Goal: Entertainment & Leisure: Browse casually

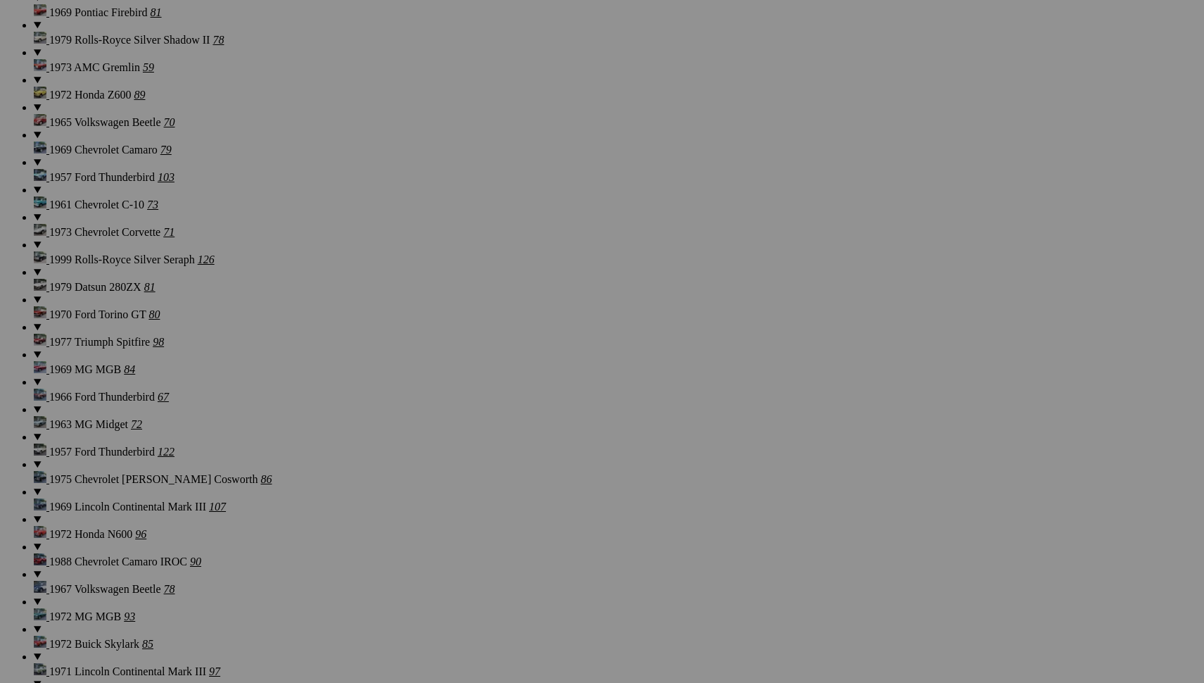
scroll to position [2419, 1]
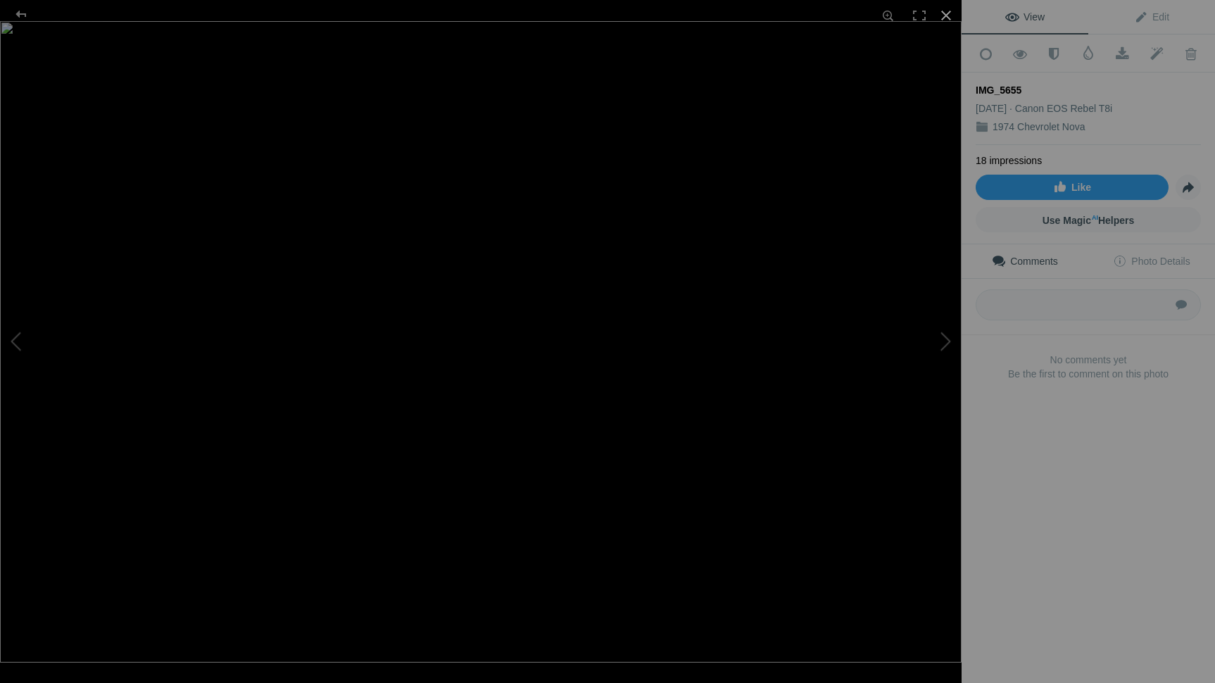
click at [945, 12] on div at bounding box center [945, 15] width 31 height 31
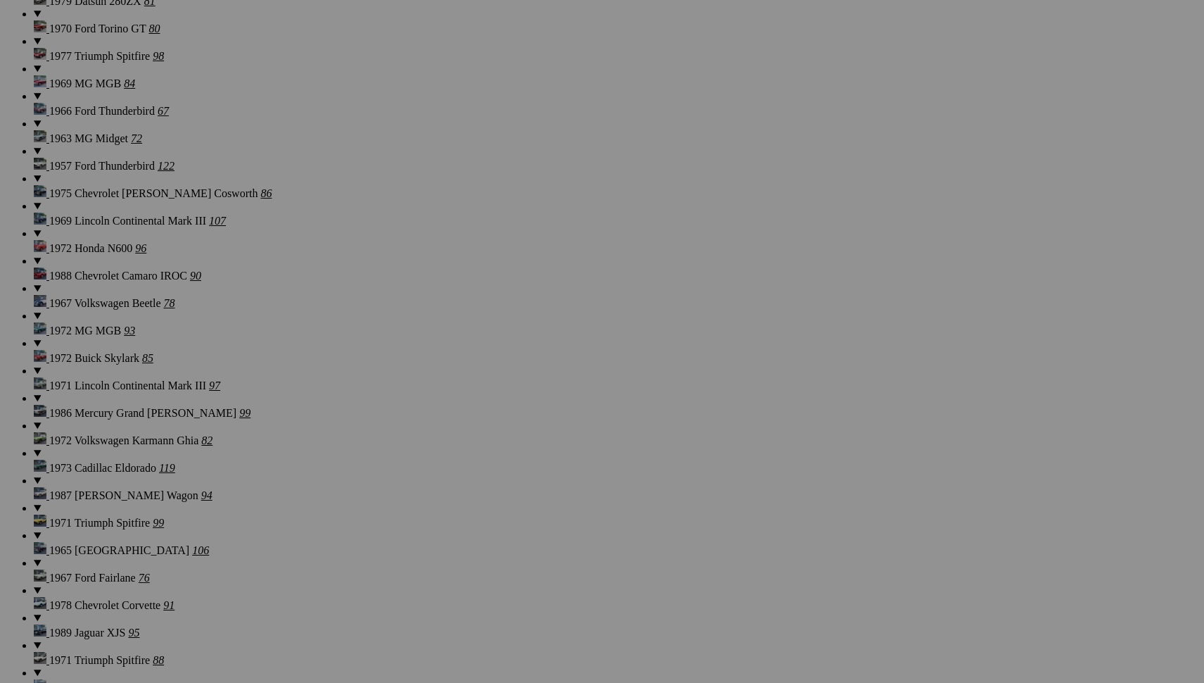
scroll to position [2713, 0]
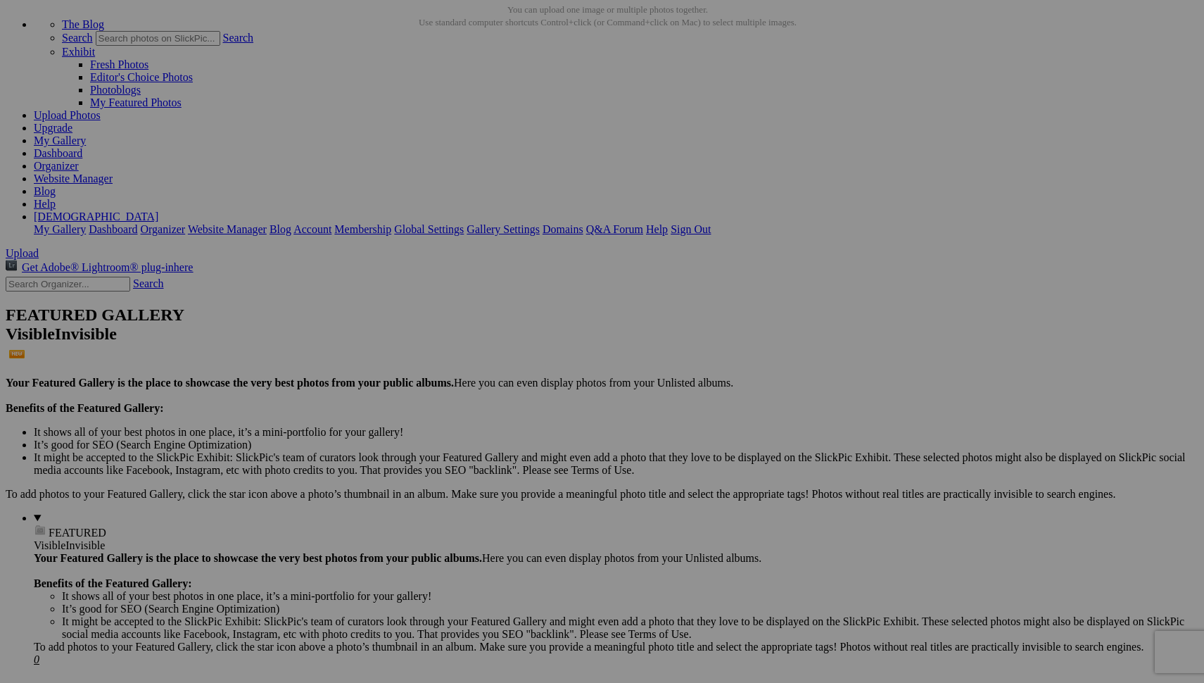
scroll to position [72, 0]
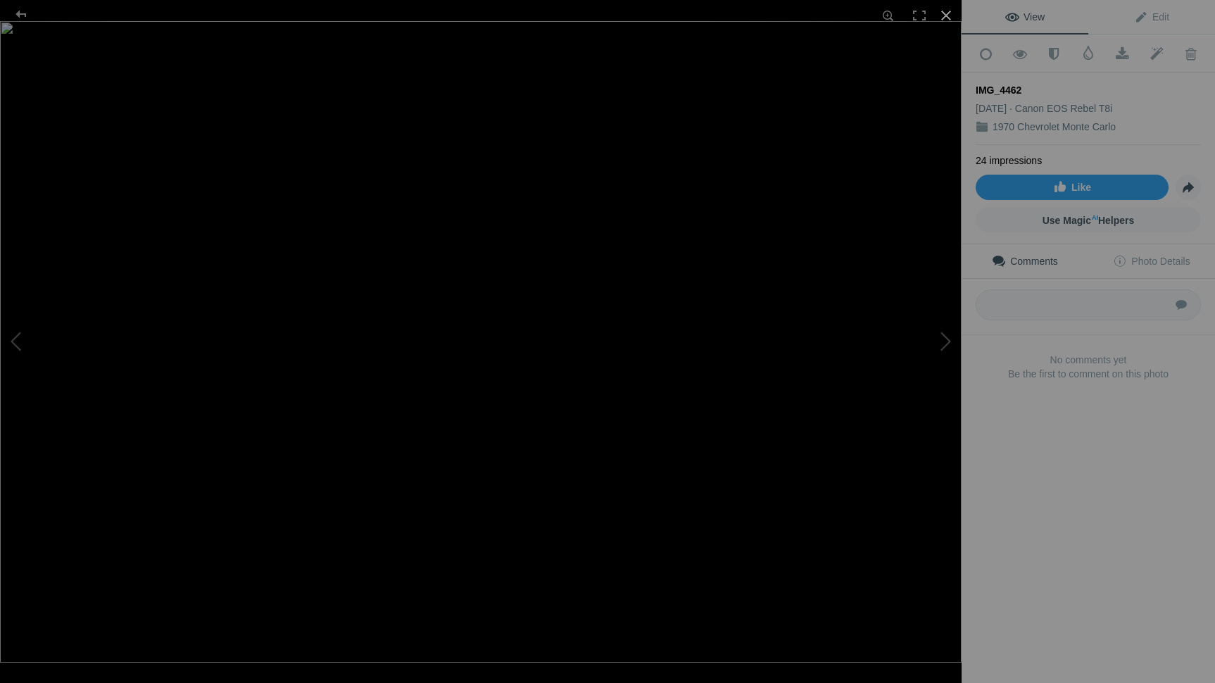
click at [945, 15] on div at bounding box center [945, 15] width 31 height 31
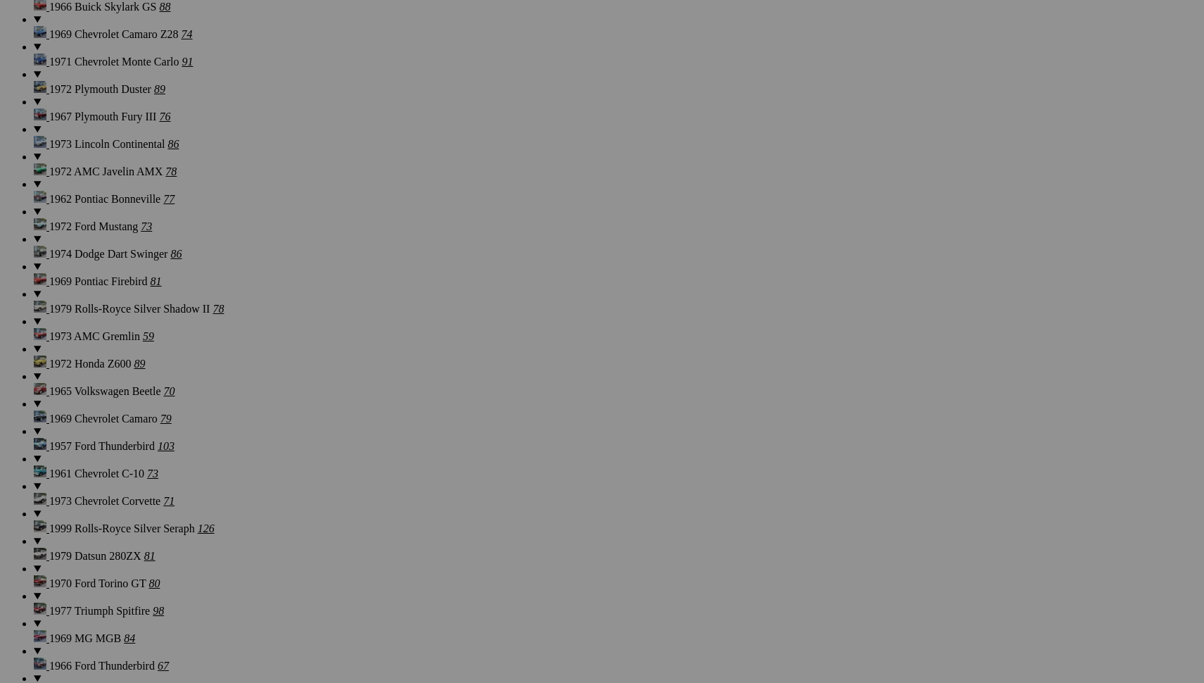
scroll to position [2171, 0]
drag, startPoint x: 1013, startPoint y: 246, endPoint x: 1011, endPoint y: 228, distance: 18.4
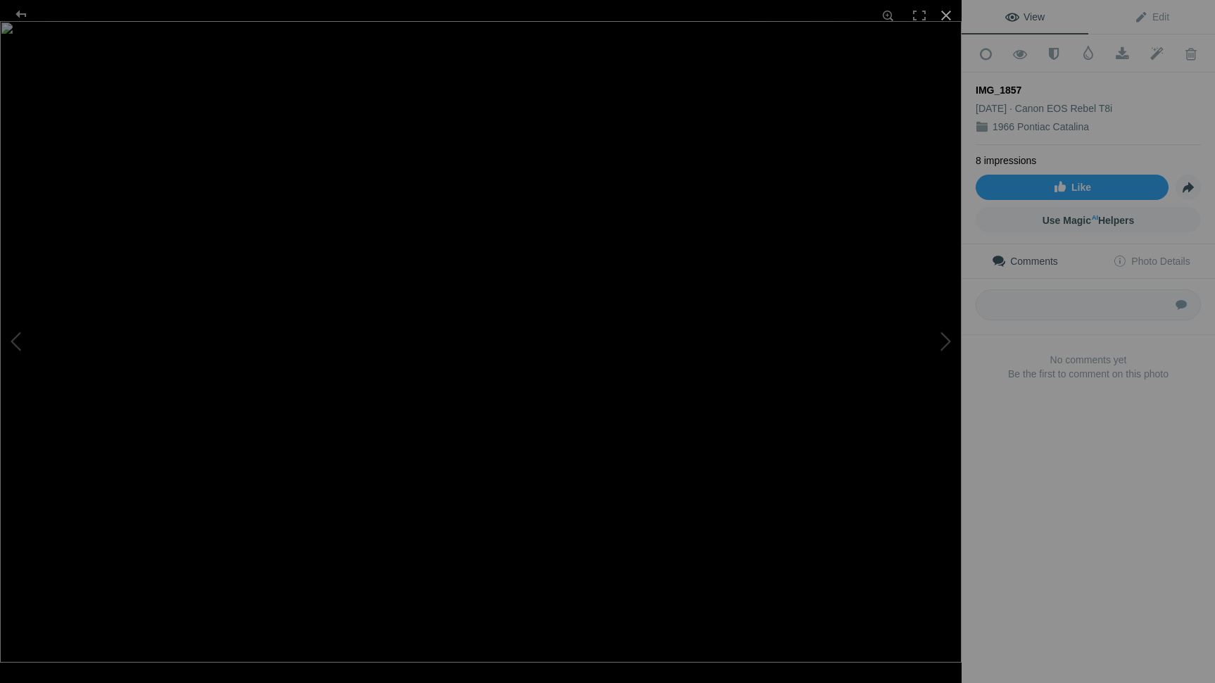
click at [944, 16] on div at bounding box center [945, 15] width 31 height 31
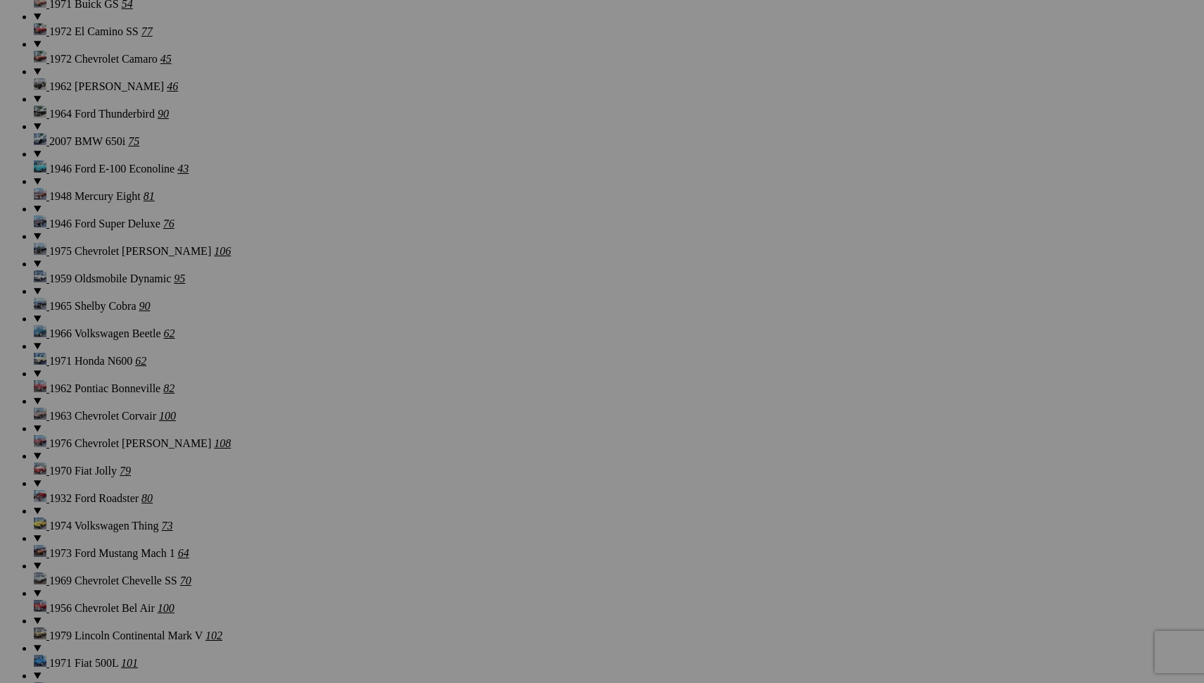
scroll to position [669, 0]
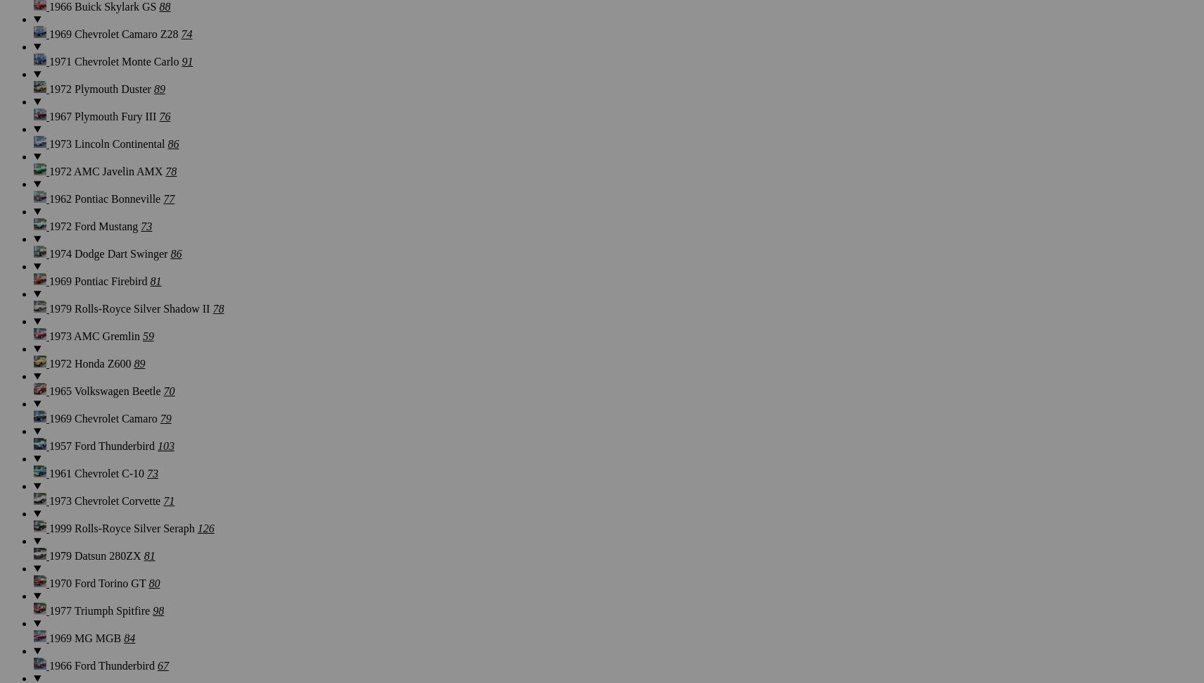
scroll to position [2171, 0]
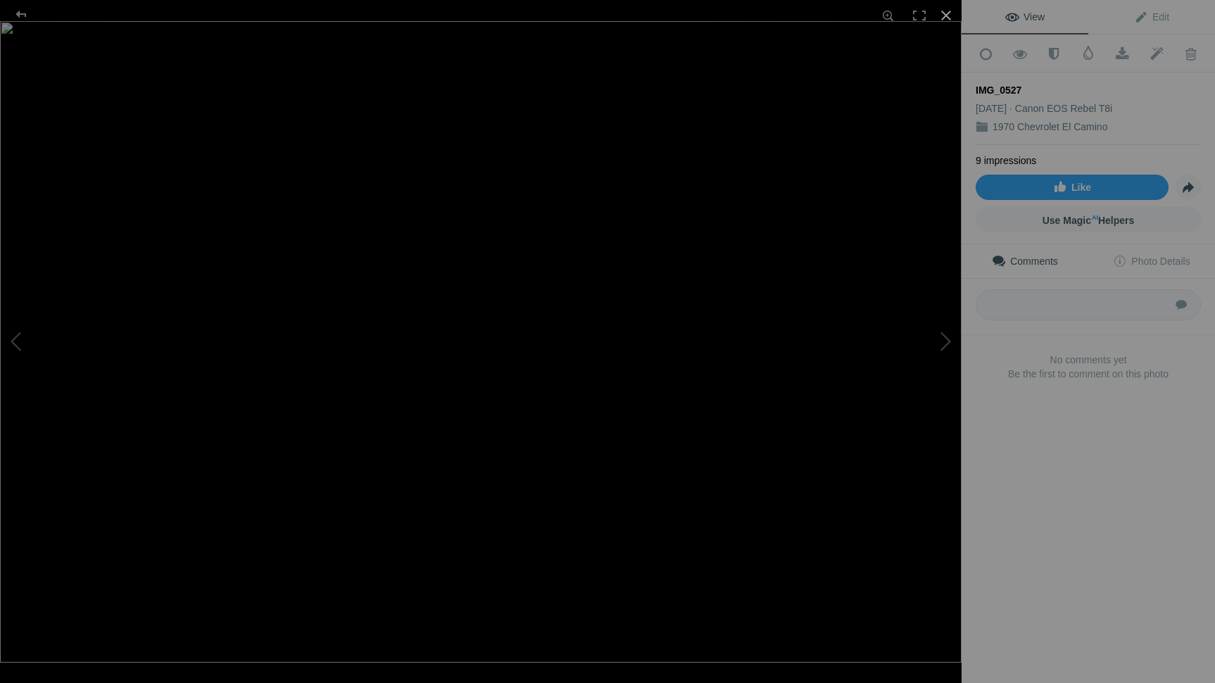
click at [946, 15] on div at bounding box center [945, 15] width 31 height 31
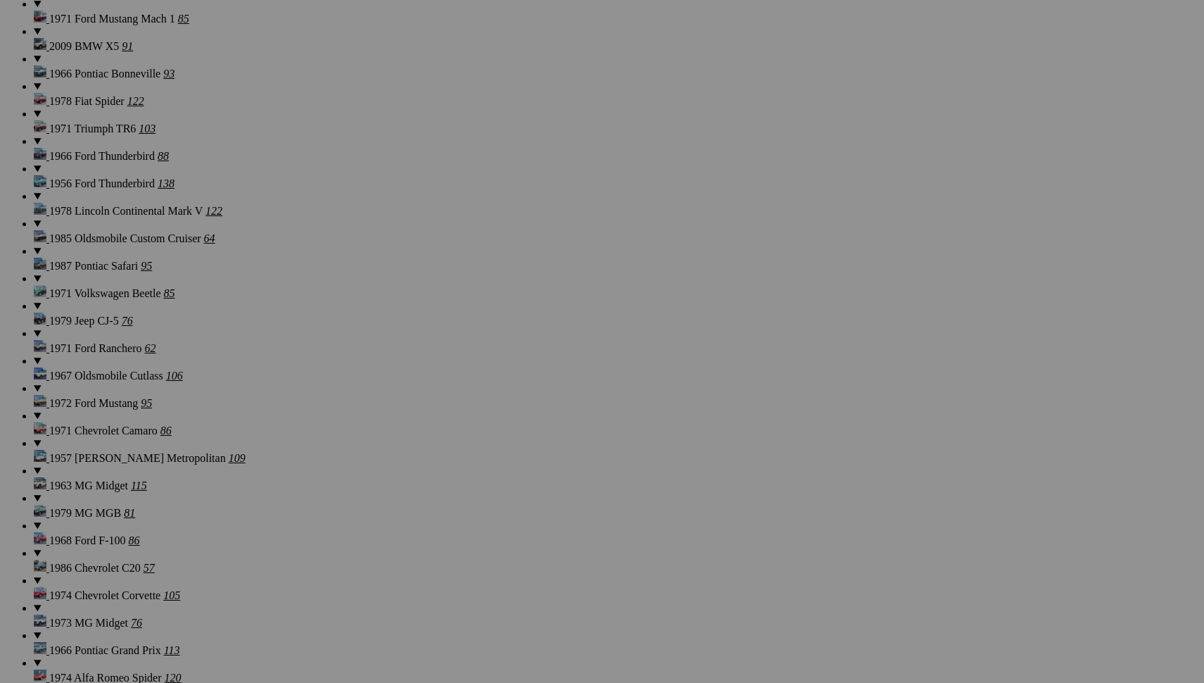
scroll to position [5626, 0]
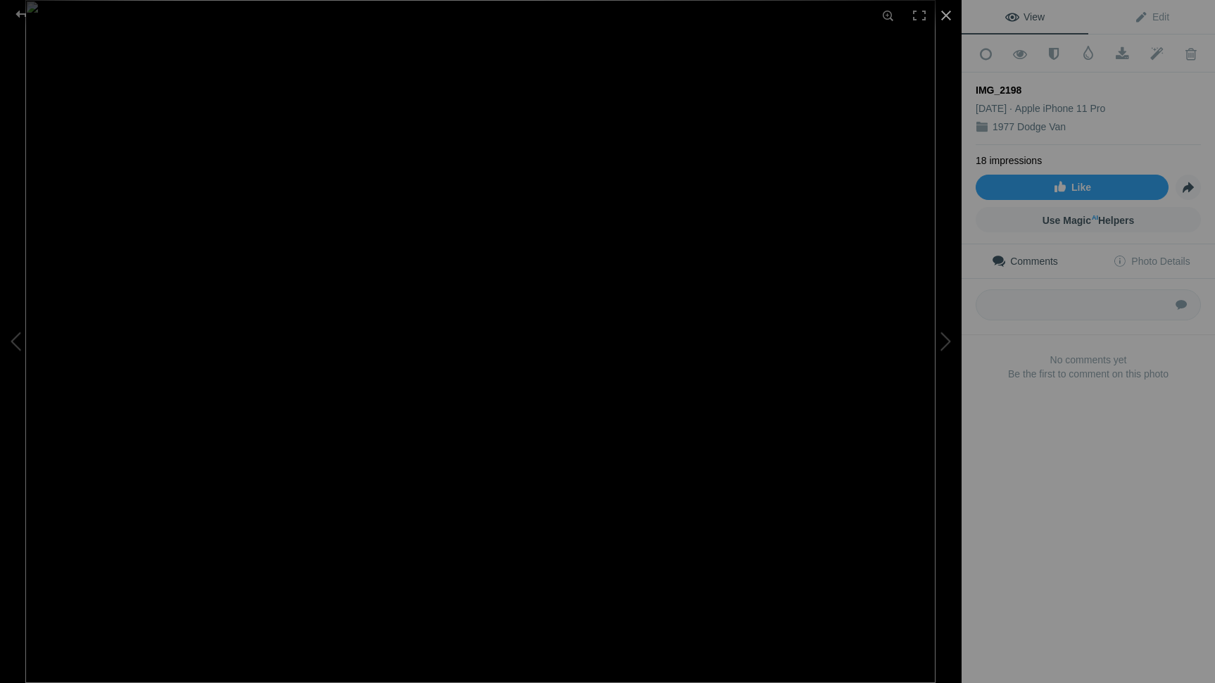
click at [945, 13] on div at bounding box center [945, 15] width 31 height 31
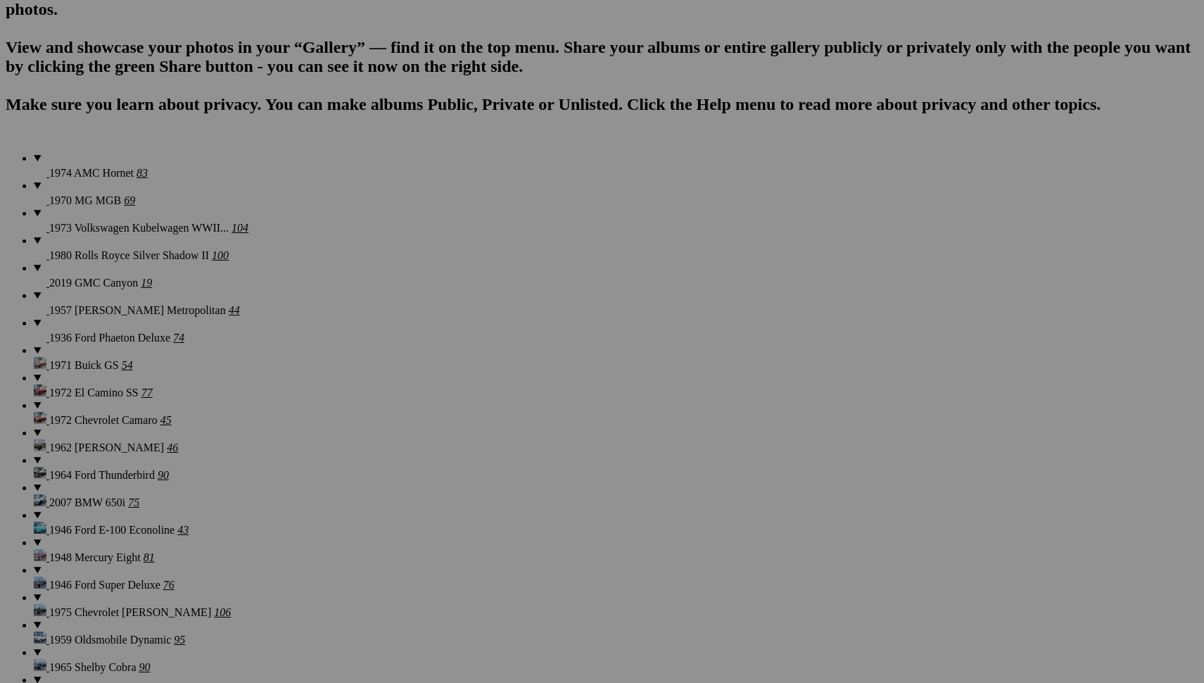
scroll to position [1215, 0]
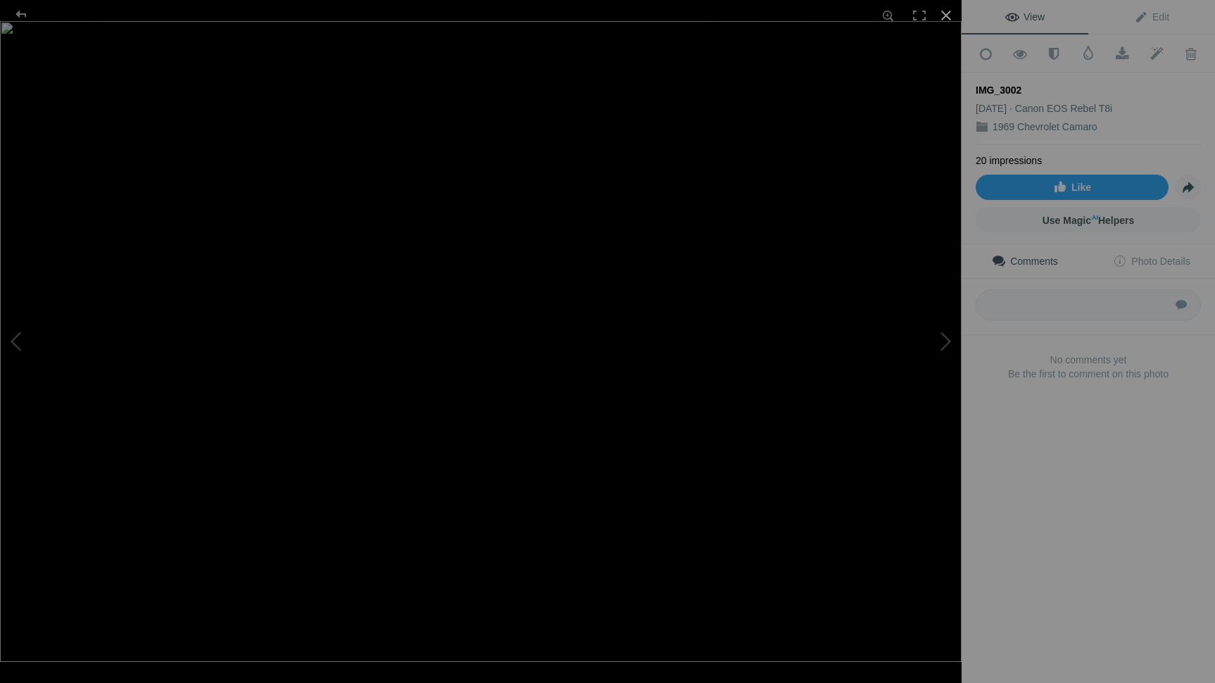
click at [947, 13] on div at bounding box center [945, 15] width 31 height 31
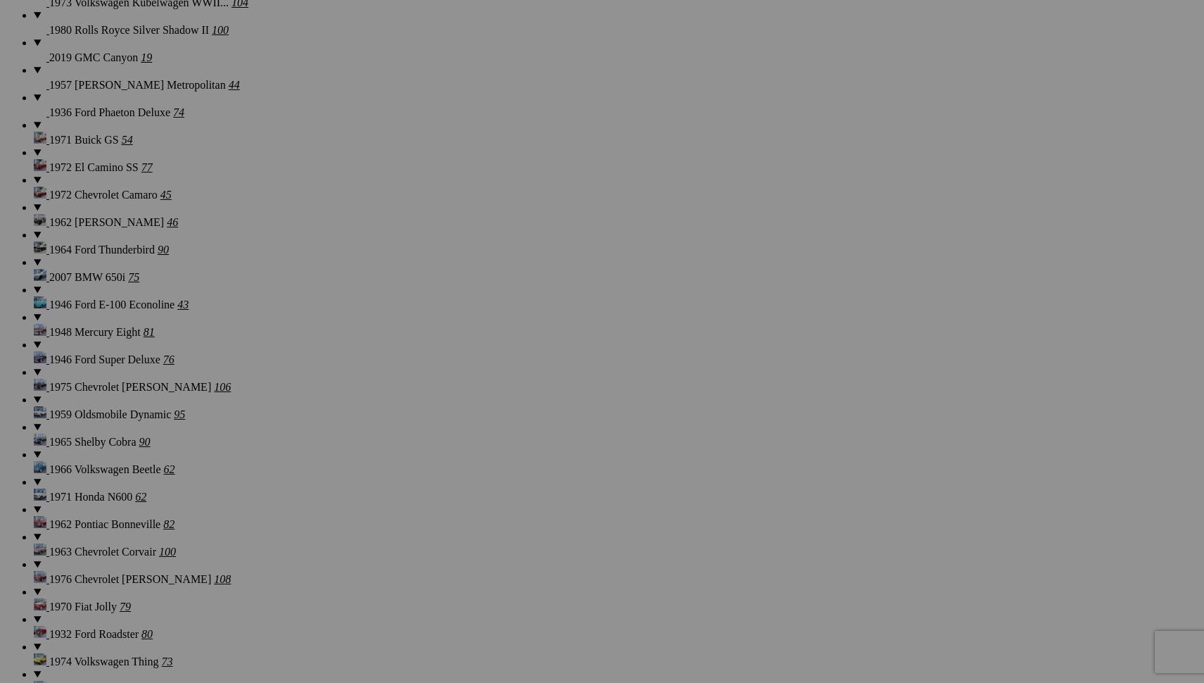
scroll to position [1188, 0]
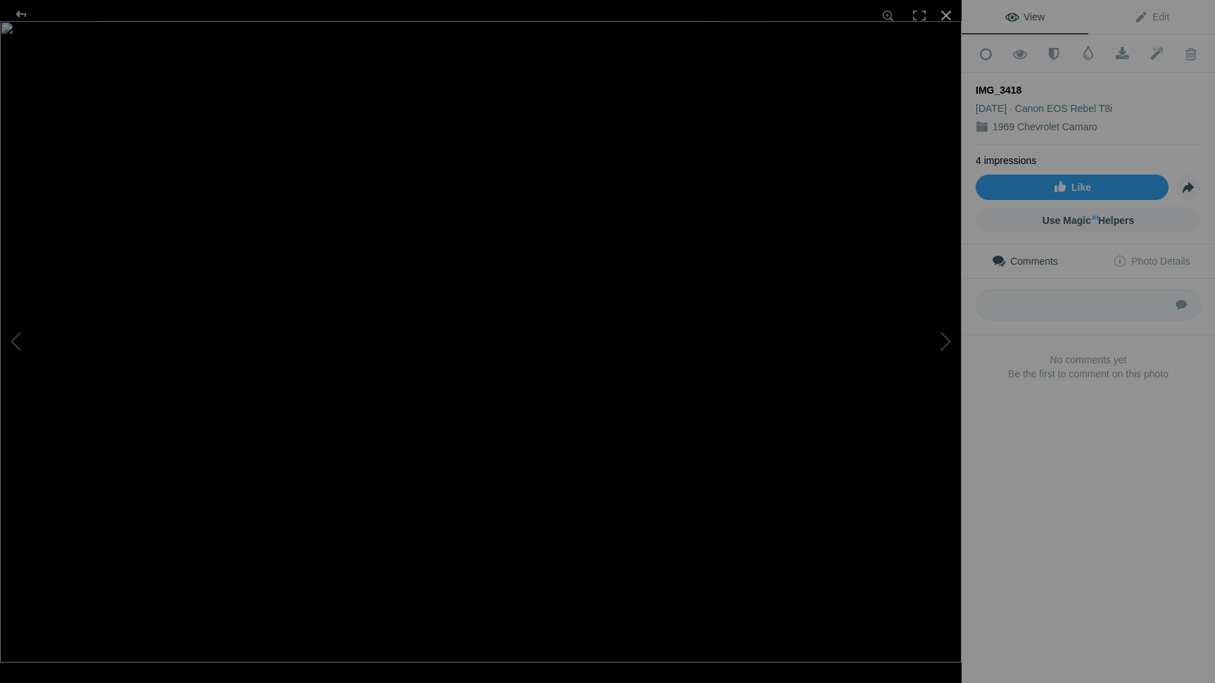
click at [946, 15] on div at bounding box center [945, 15] width 31 height 31
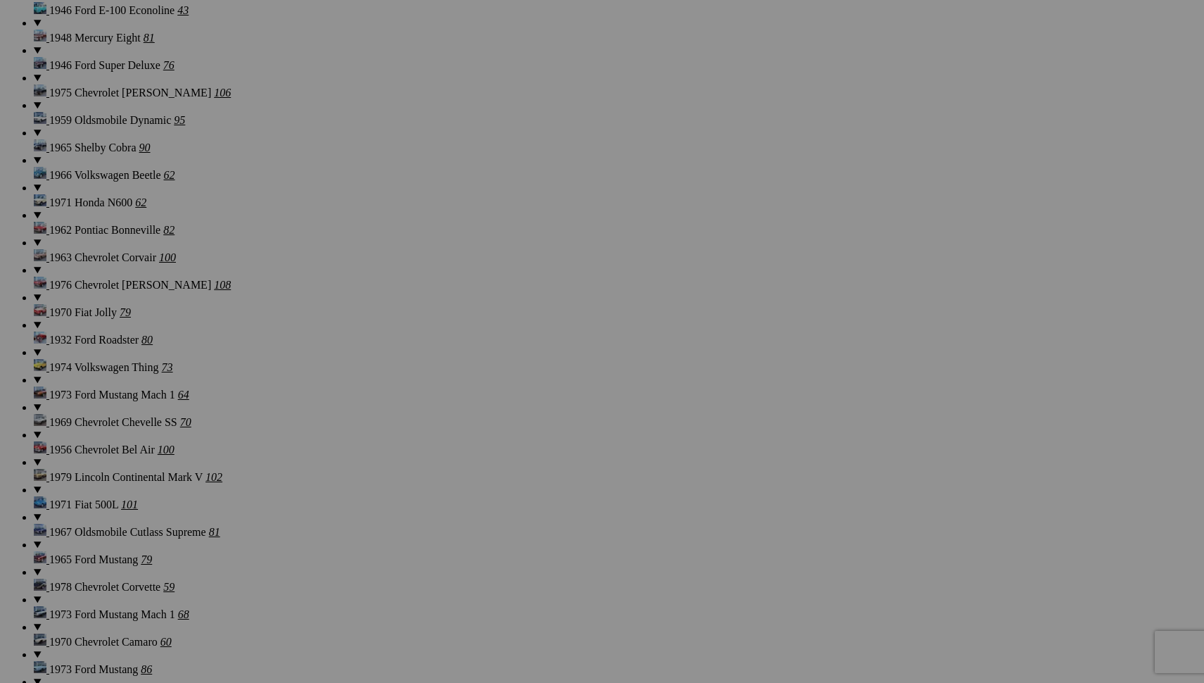
scroll to position [1491, 0]
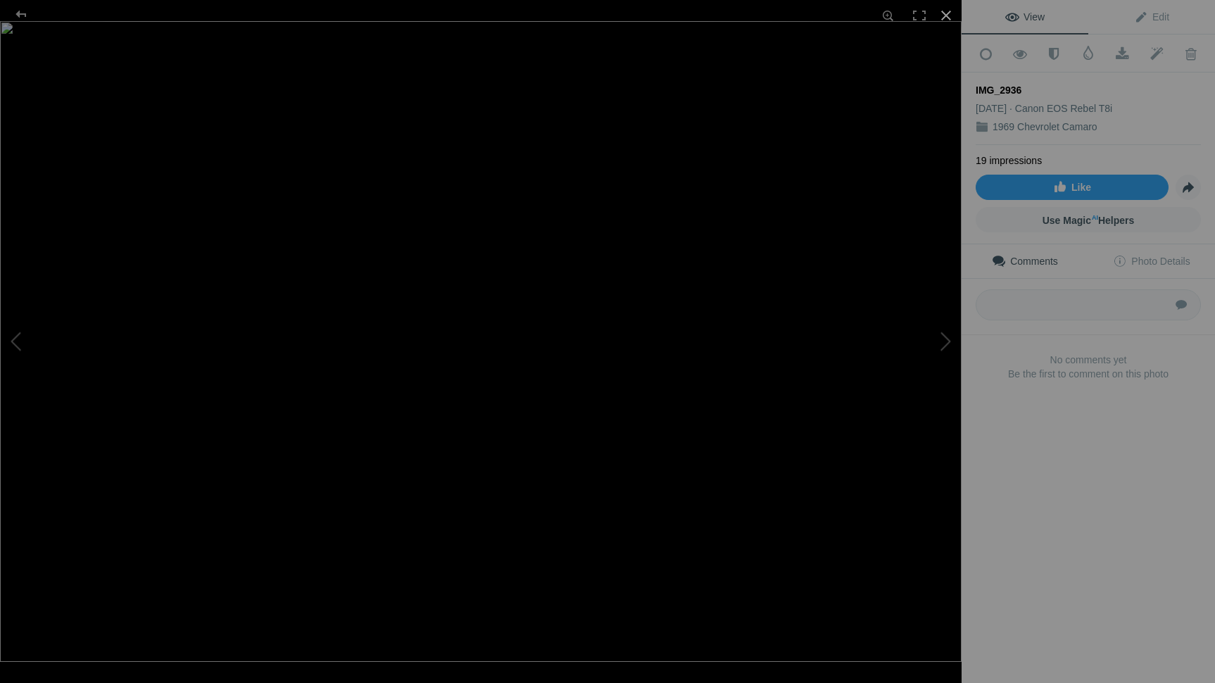
click at [944, 15] on div at bounding box center [945, 15] width 31 height 31
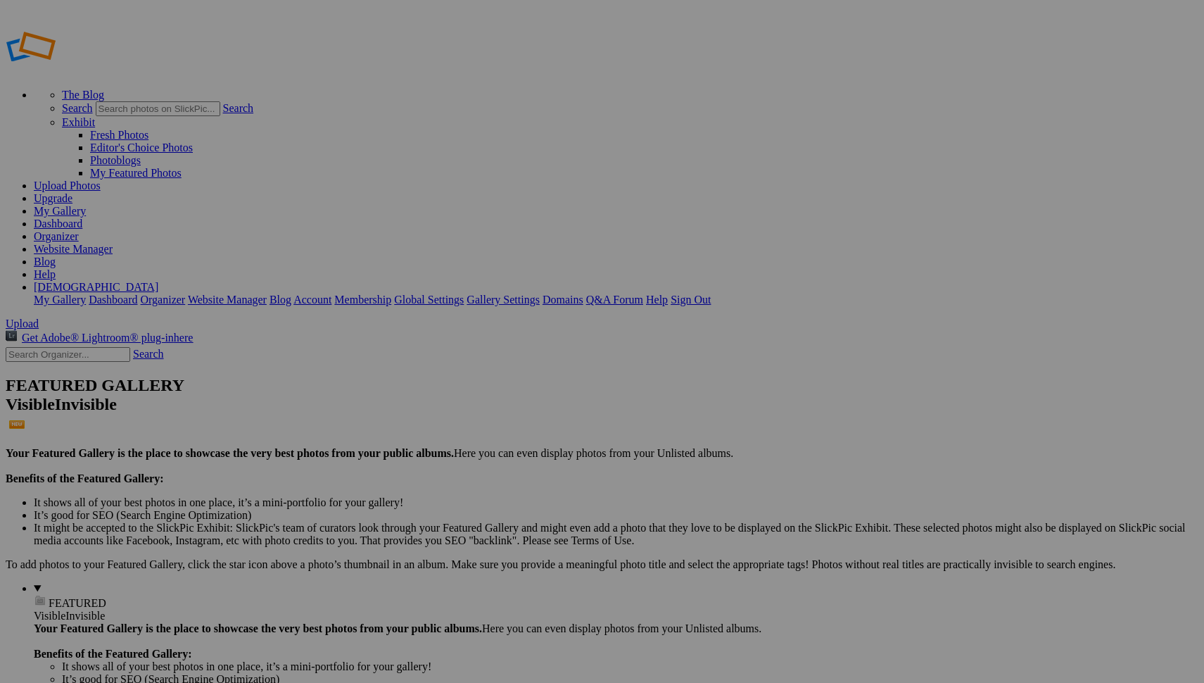
scroll to position [1215, 0]
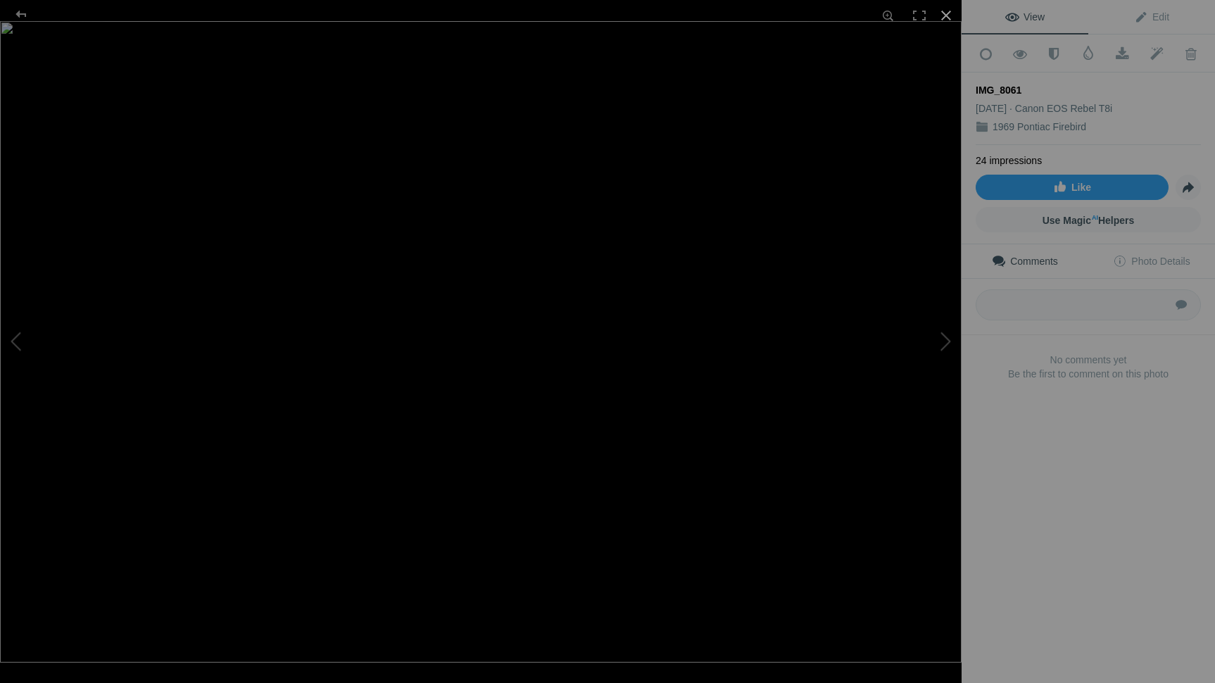
click at [944, 16] on div at bounding box center [945, 15] width 31 height 31
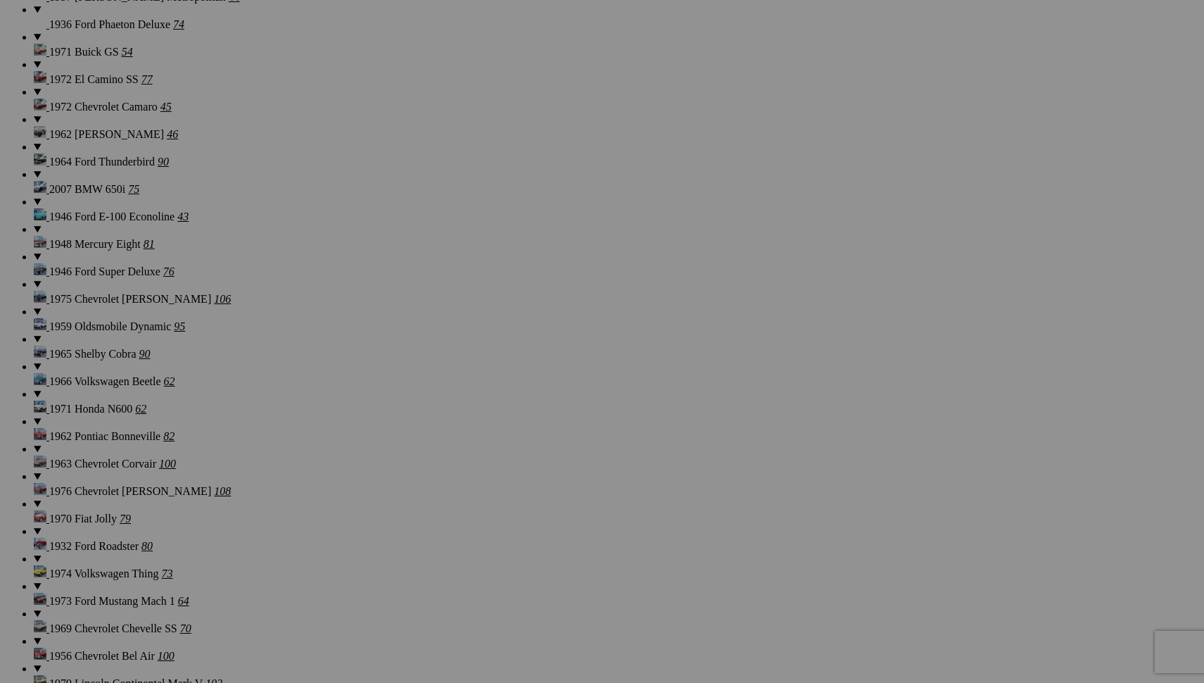
scroll to position [1303, 0]
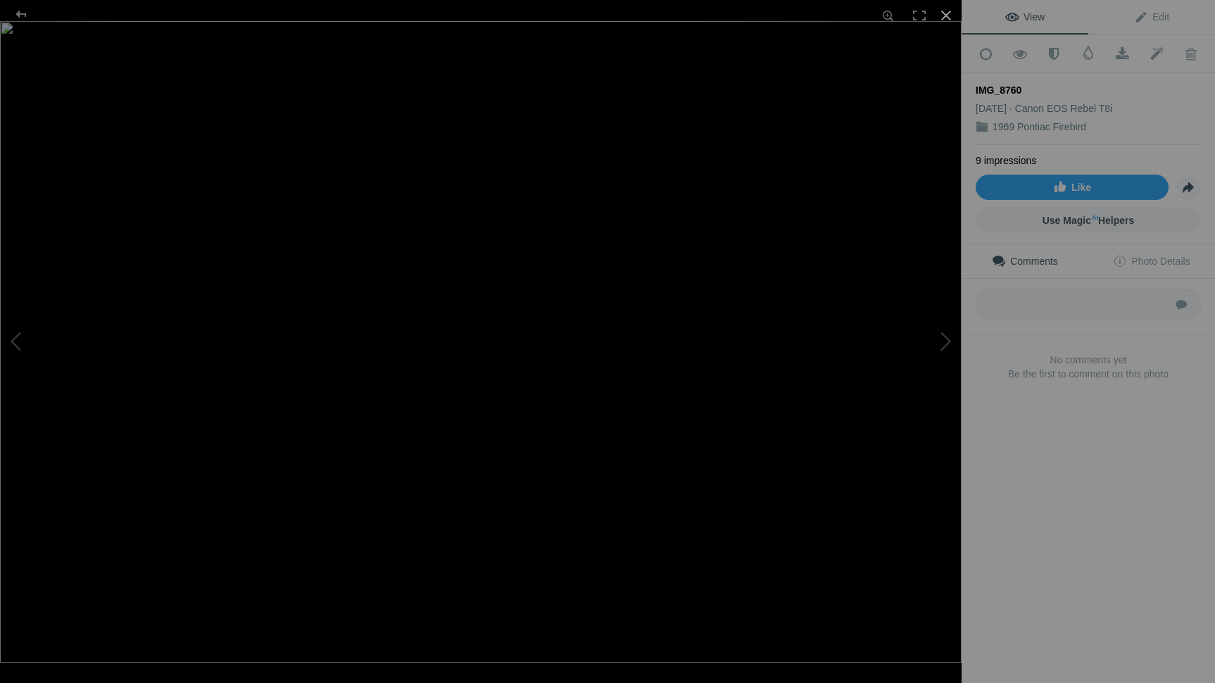
click at [942, 15] on div at bounding box center [945, 15] width 31 height 31
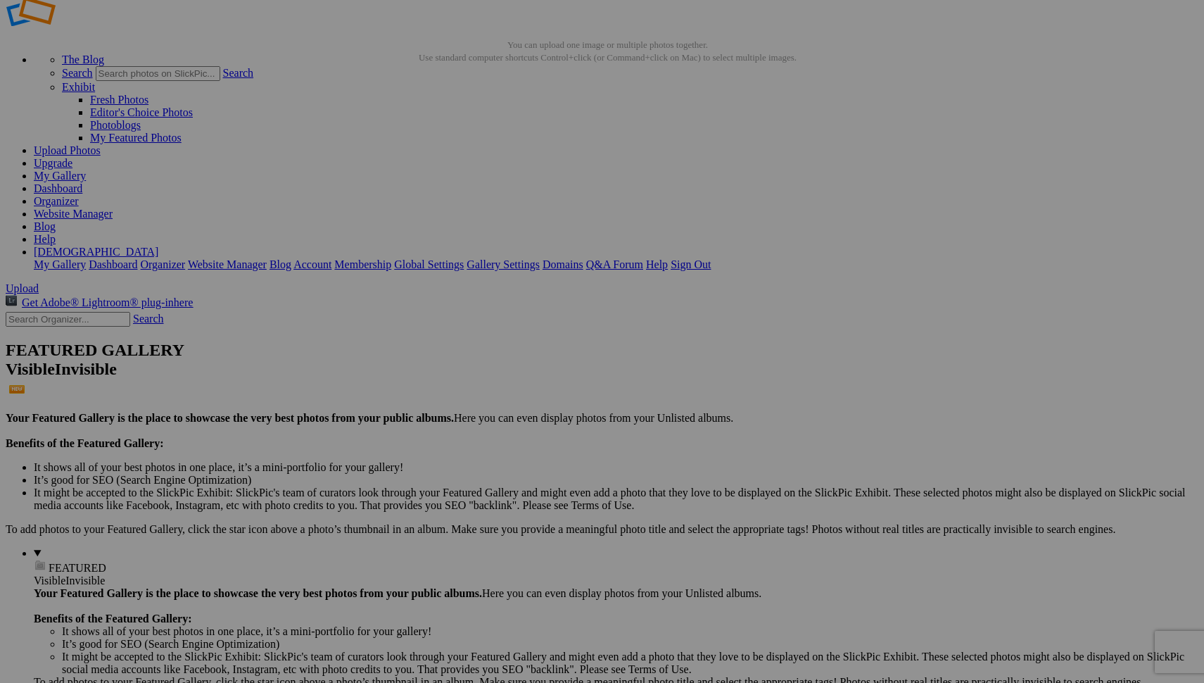
scroll to position [145, 0]
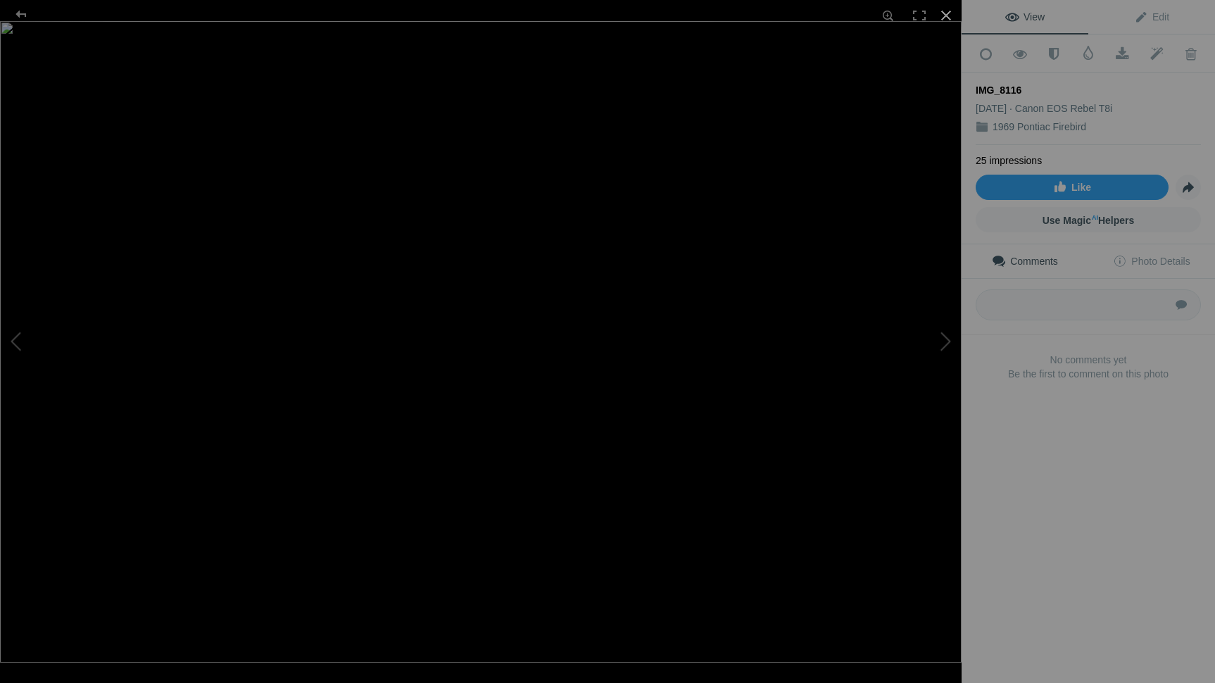
click at [944, 14] on div at bounding box center [945, 15] width 31 height 31
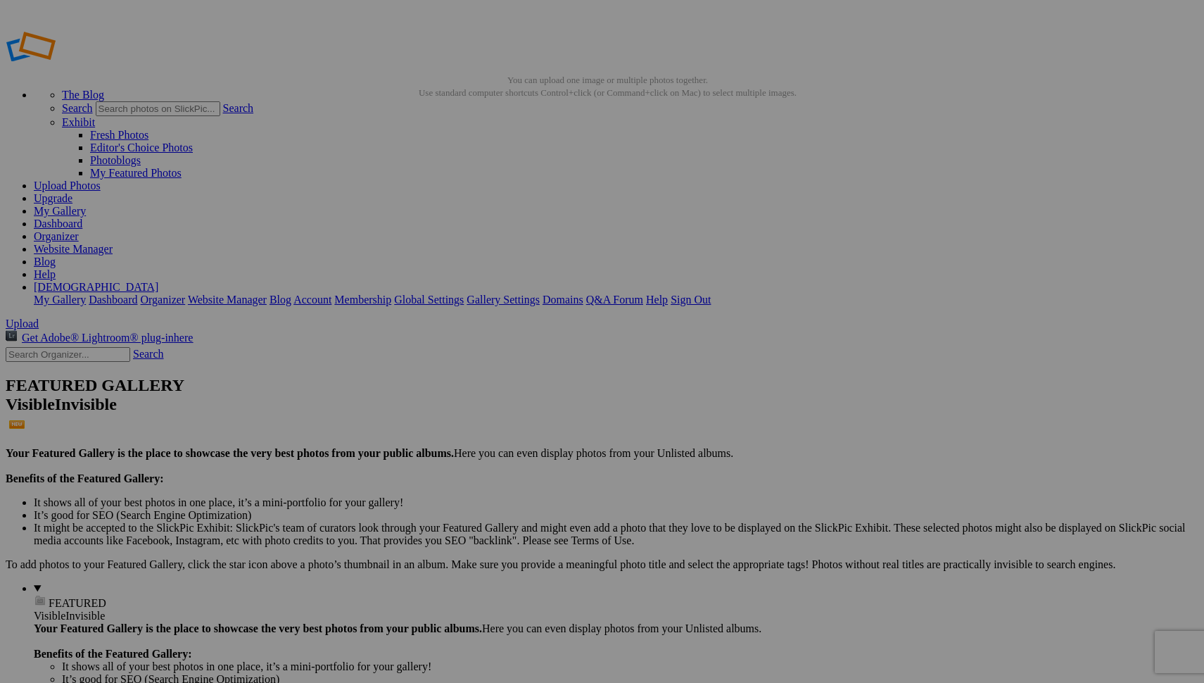
scroll to position [0, 0]
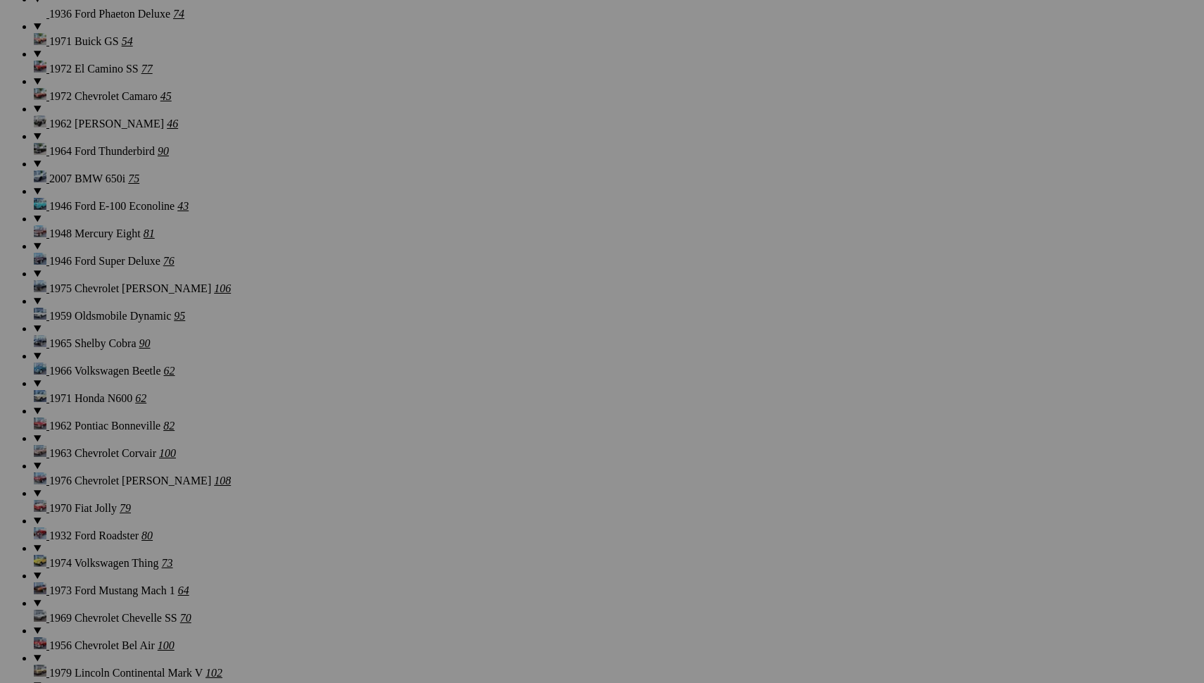
scroll to position [1309, 1]
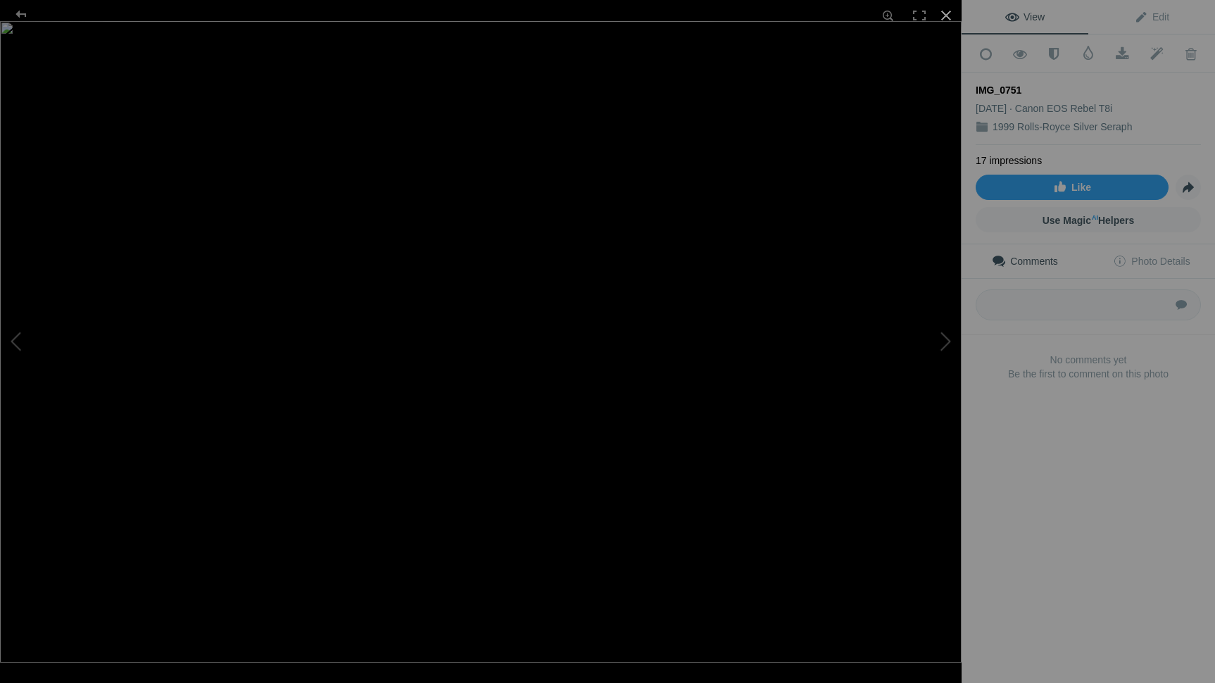
click at [946, 14] on div at bounding box center [945, 15] width 31 height 31
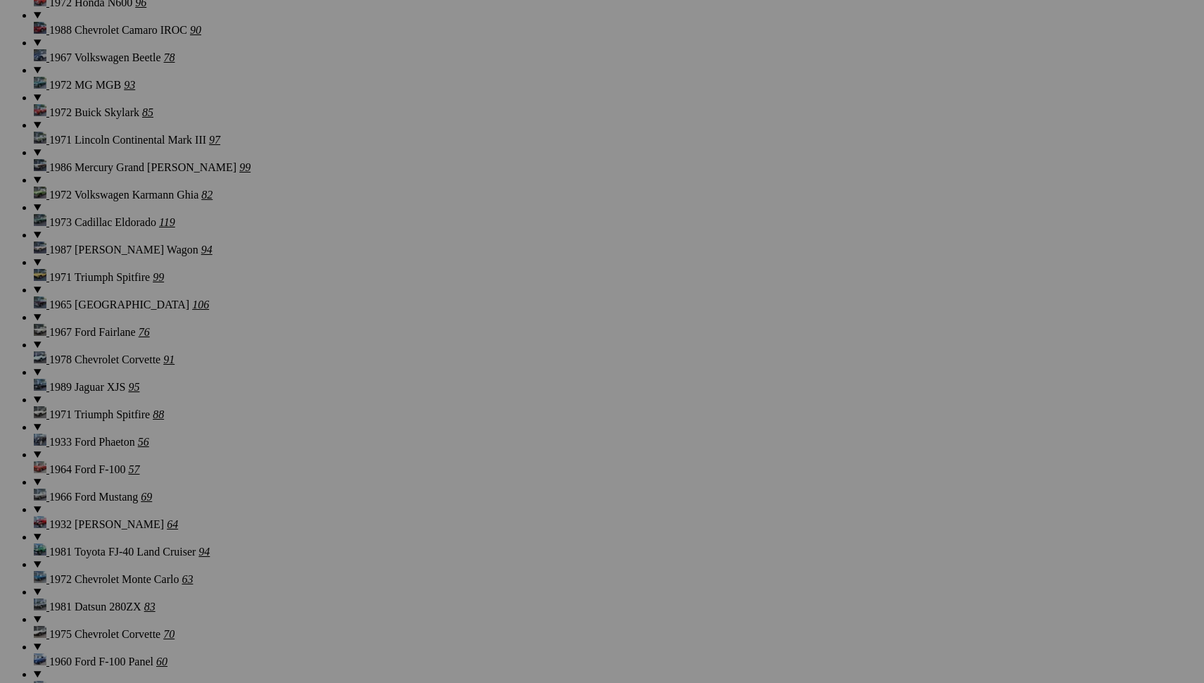
scroll to position [3008, 1]
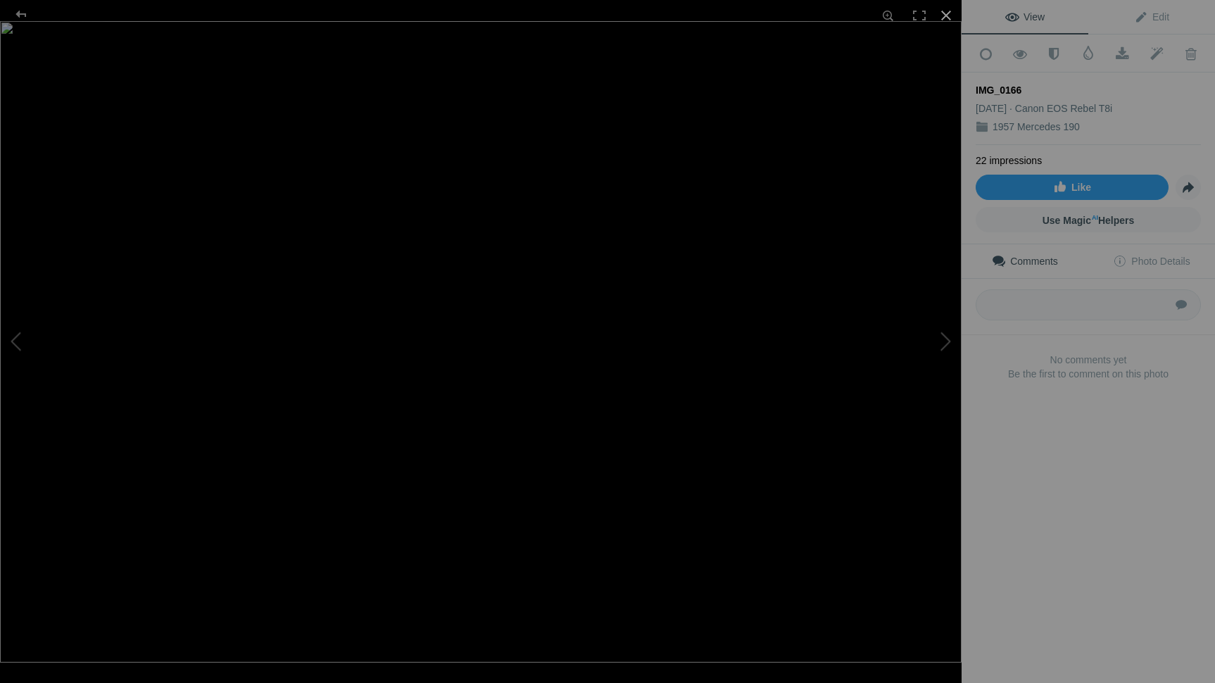
click at [947, 13] on div at bounding box center [945, 15] width 31 height 31
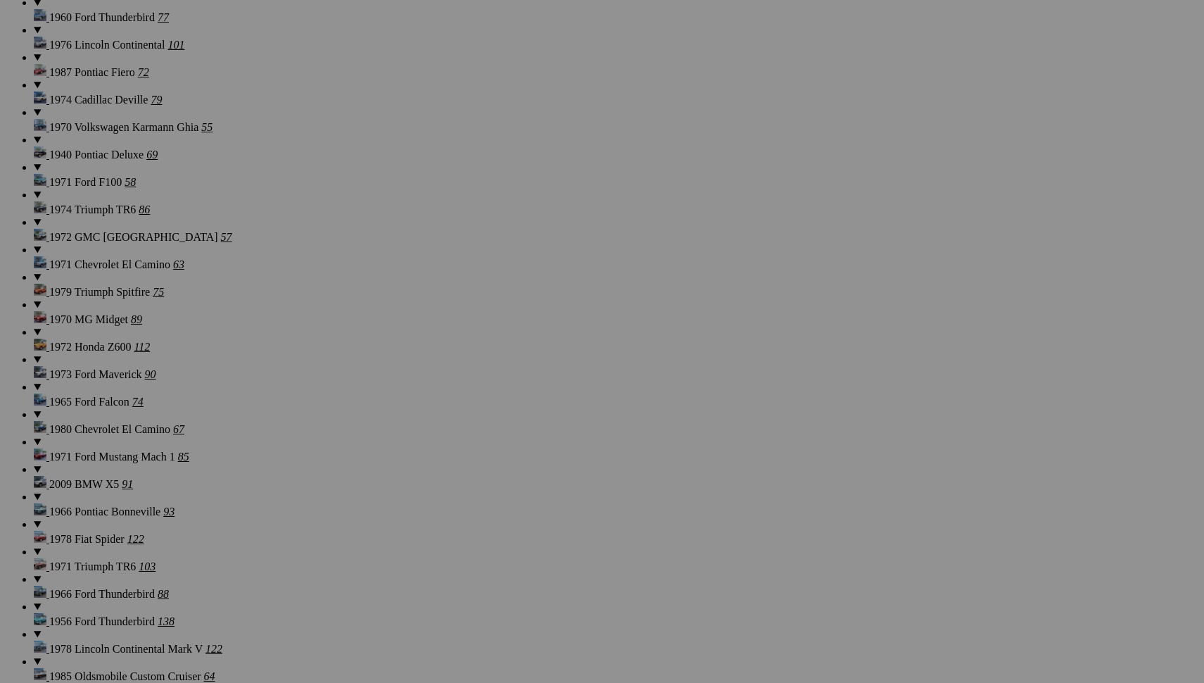
scroll to position [4989, 1]
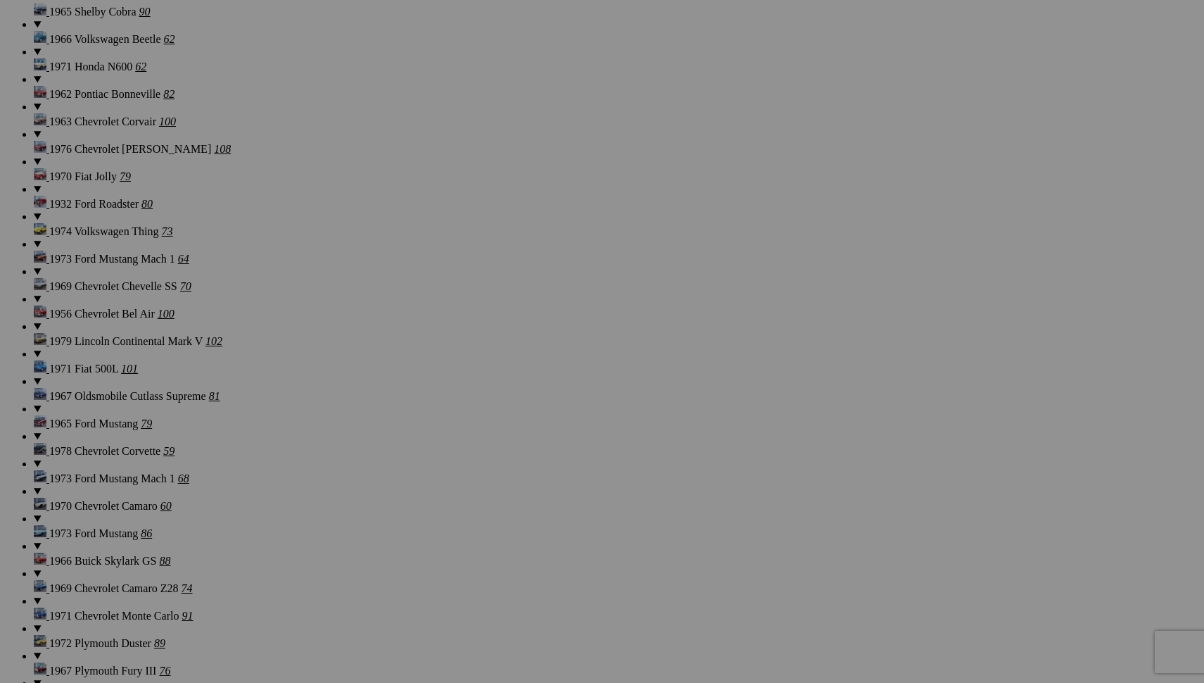
scroll to position [1624, 0]
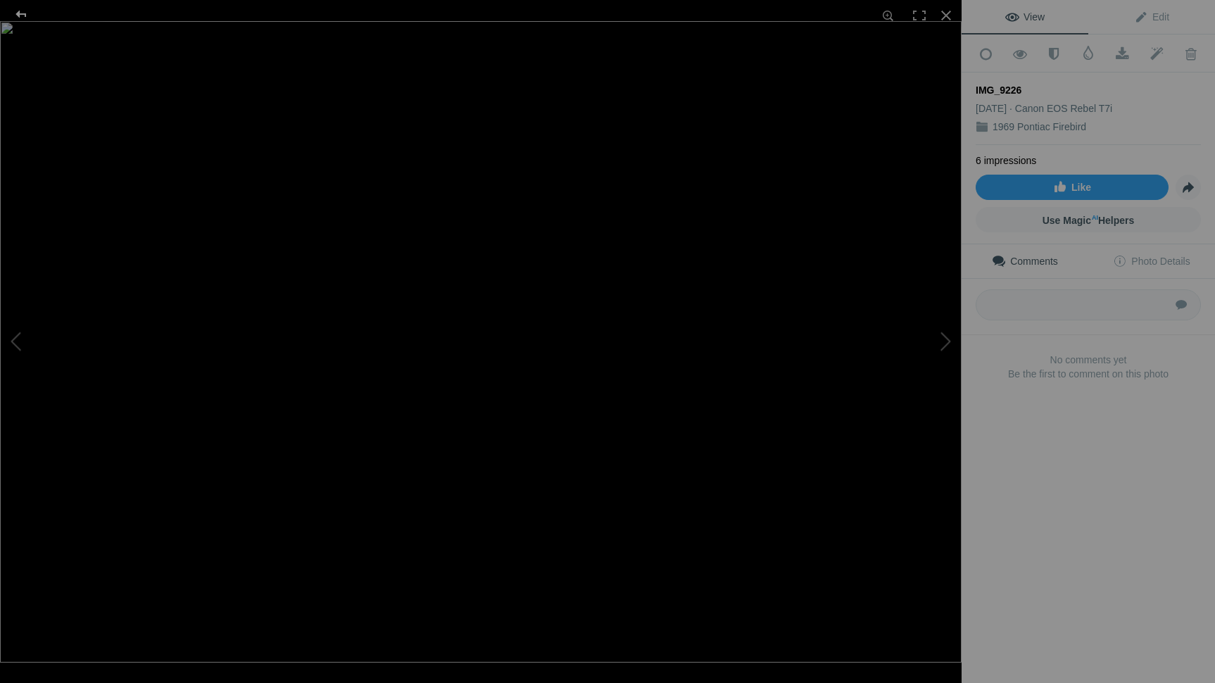
click at [24, 14] on div at bounding box center [21, 14] width 51 height 28
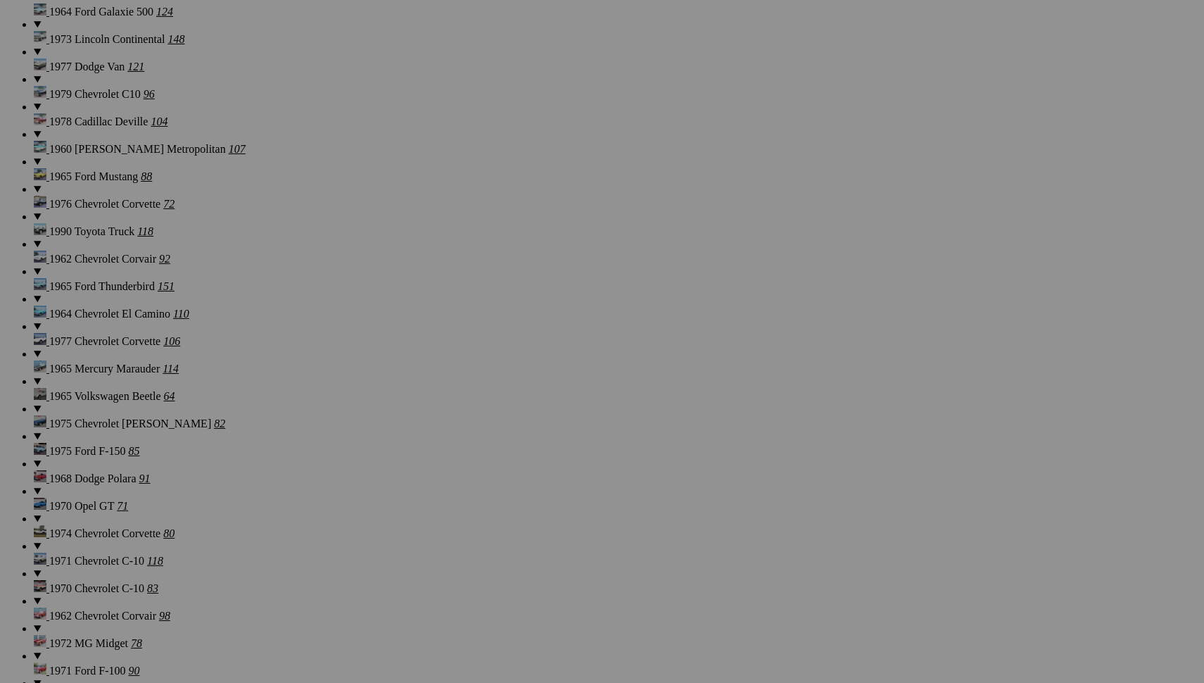
scroll to position [7414, 1]
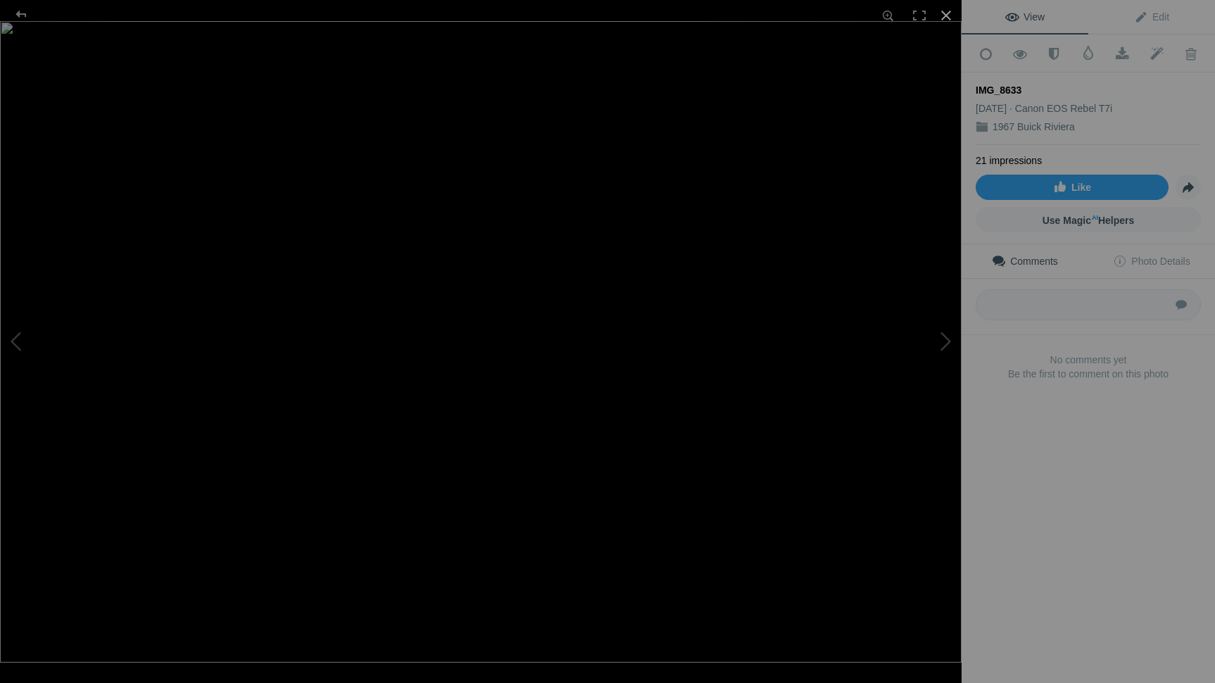
click at [941, 13] on div at bounding box center [945, 15] width 31 height 31
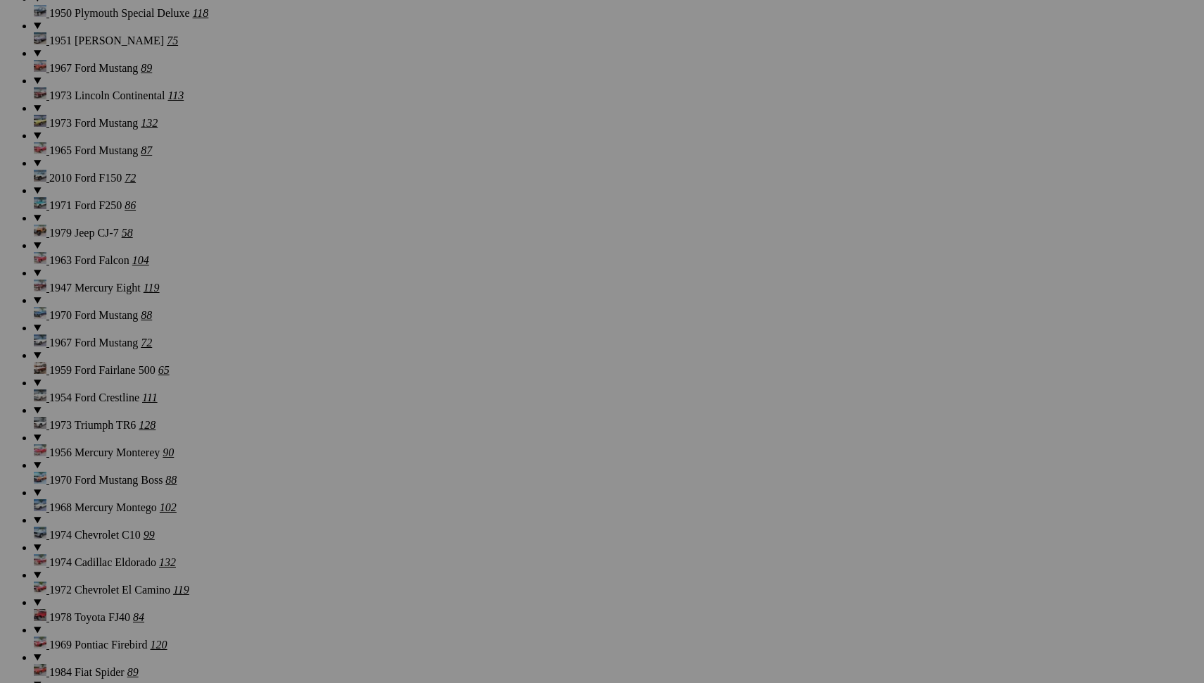
scroll to position [6317, 0]
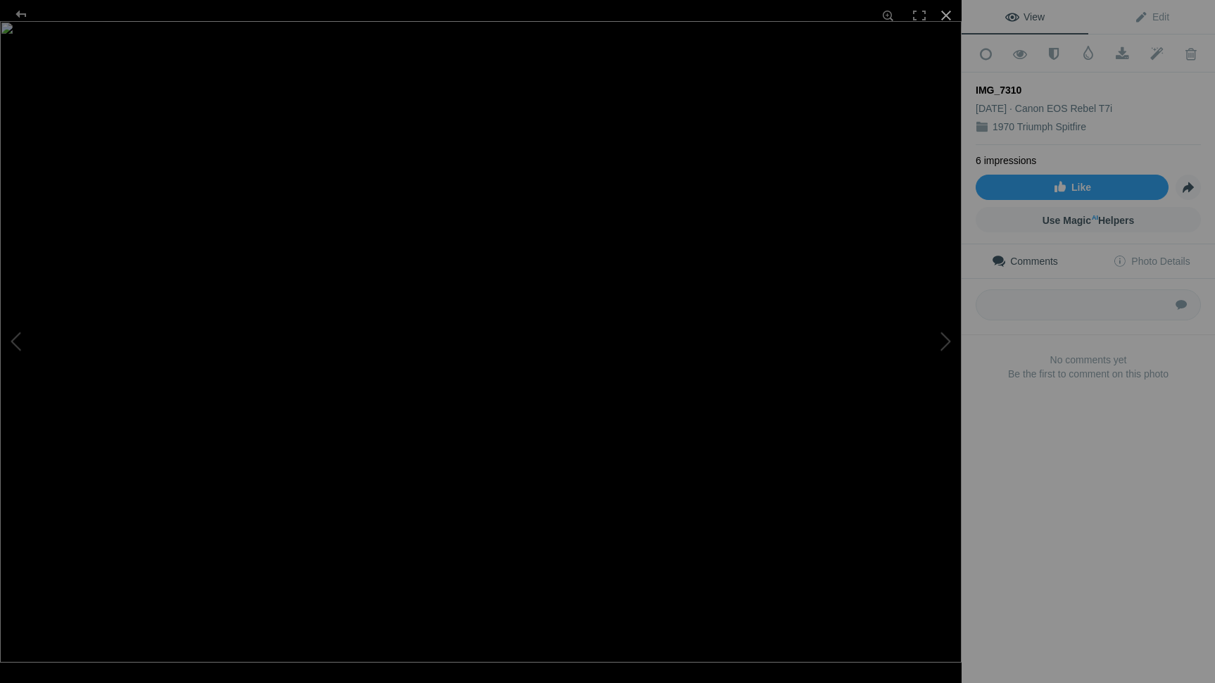
click at [945, 15] on div at bounding box center [945, 15] width 31 height 31
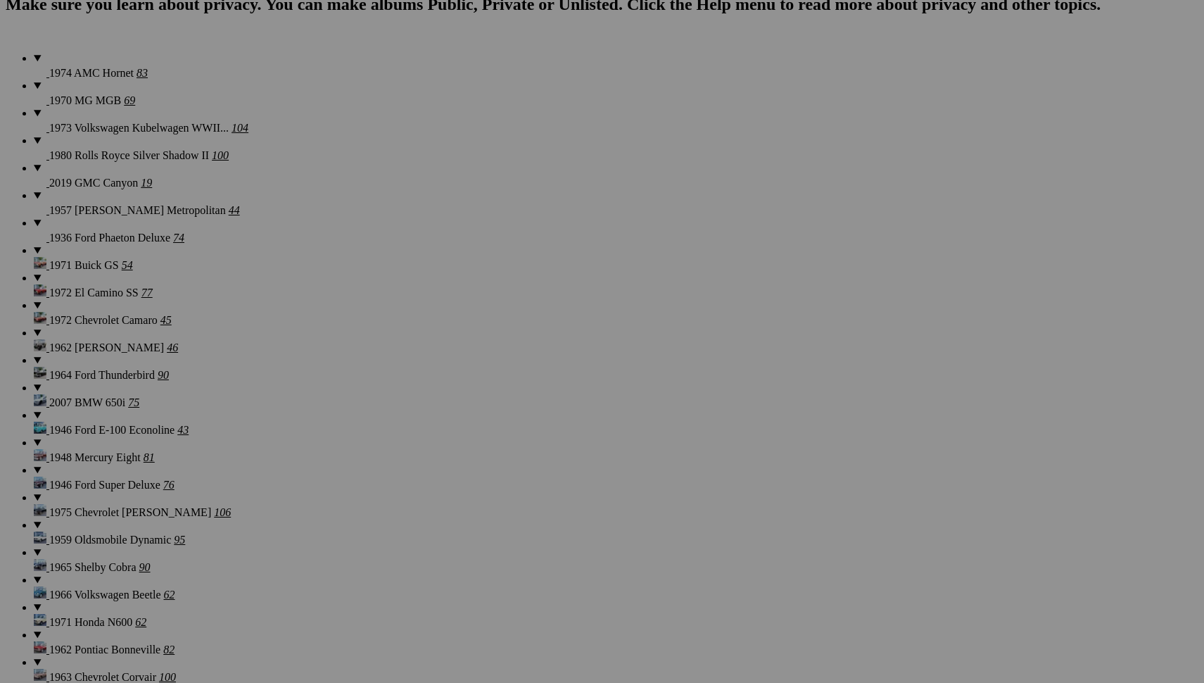
scroll to position [990, 0]
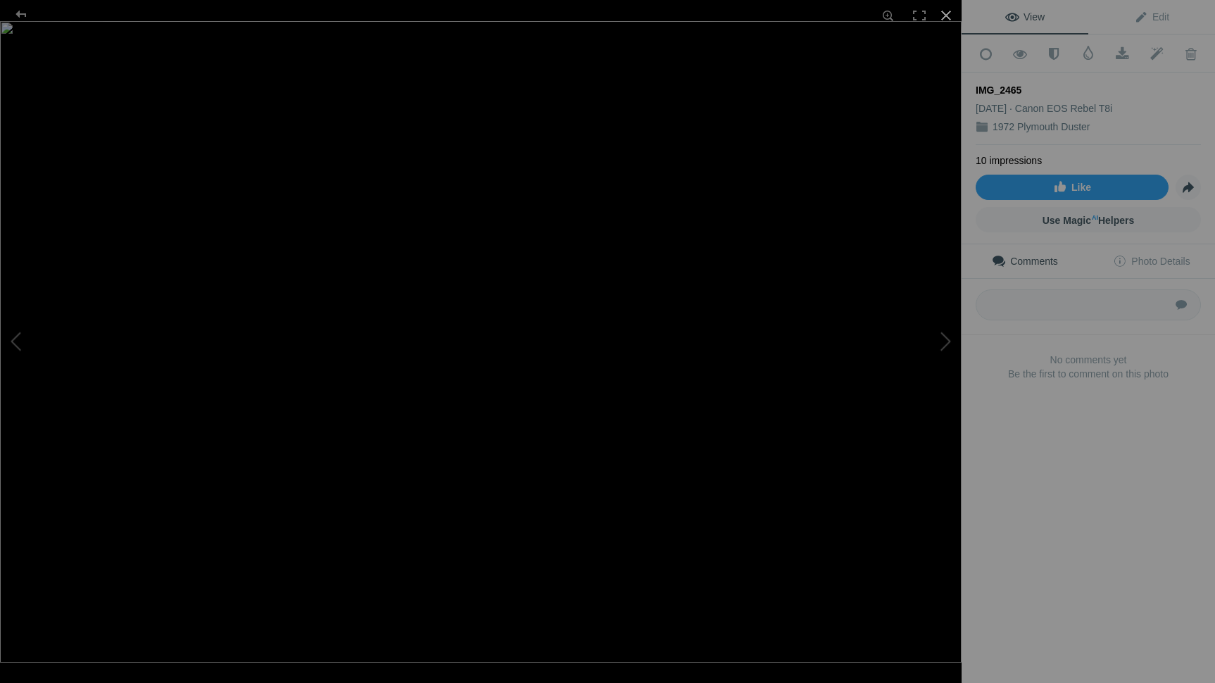
click at [946, 14] on div at bounding box center [945, 15] width 31 height 31
